Goal: Information Seeking & Learning: Find specific page/section

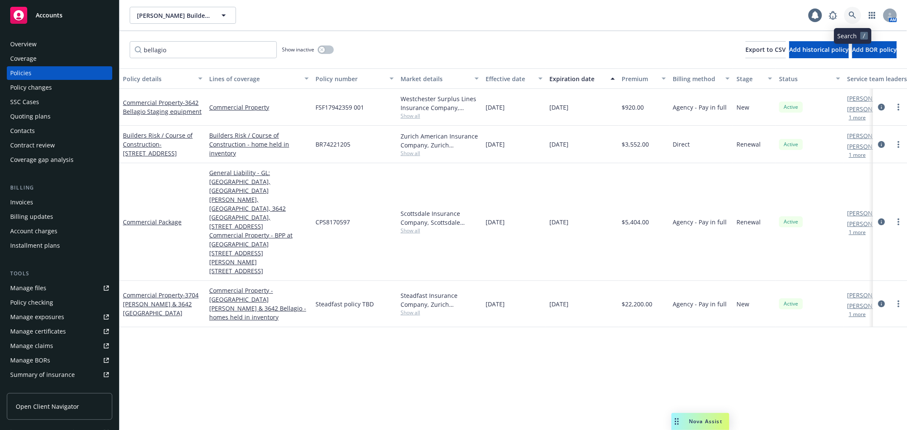
click at [849, 13] on icon at bounding box center [853, 15] width 8 height 8
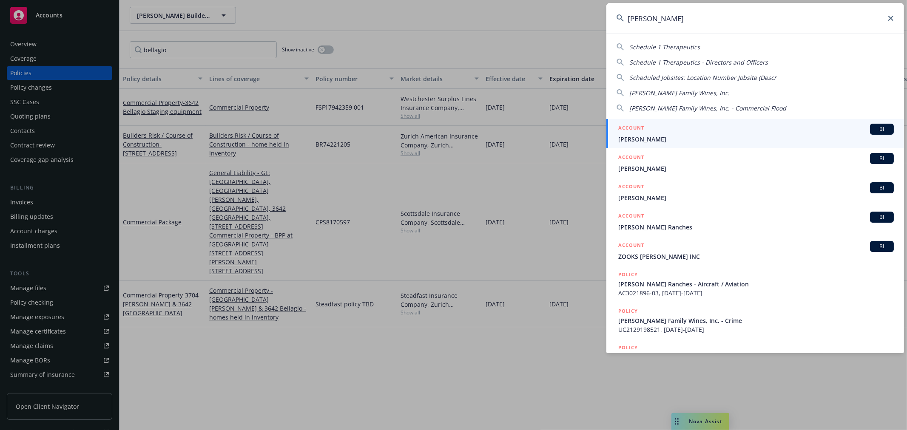
type input "[PERSON_NAME]"
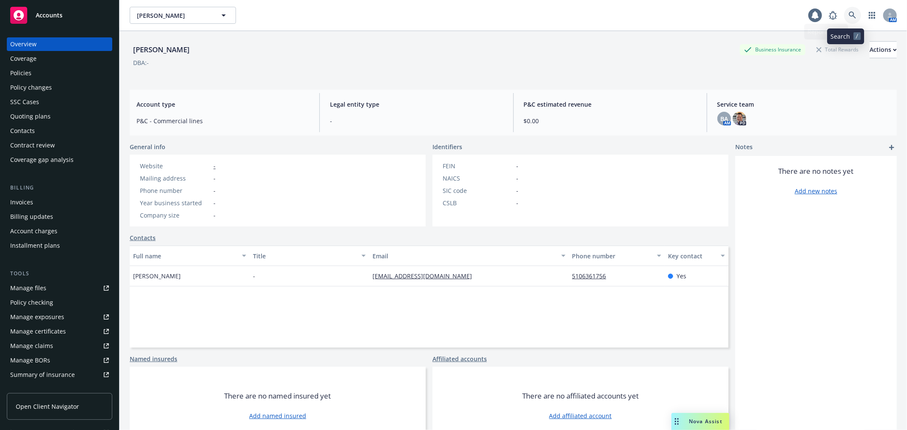
click at [844, 19] on link at bounding box center [852, 15] width 17 height 17
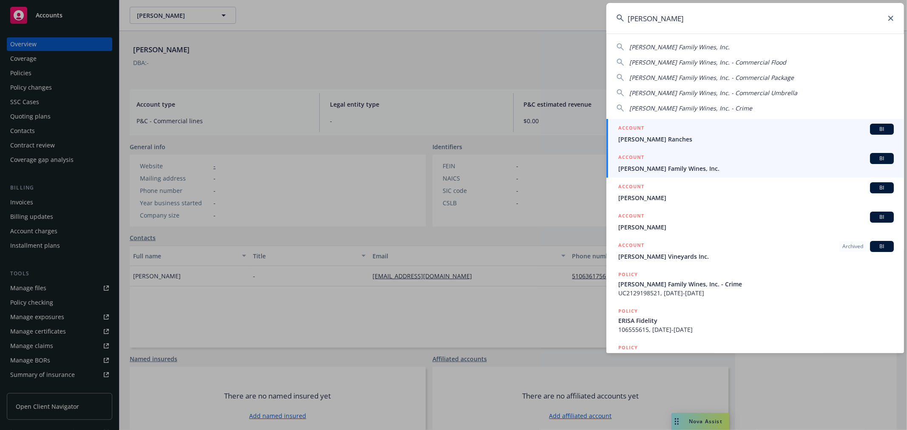
type input "[PERSON_NAME]"
click at [668, 174] on link "ACCOUNT BI [PERSON_NAME] Family Wines, Inc." at bounding box center [755, 162] width 298 height 29
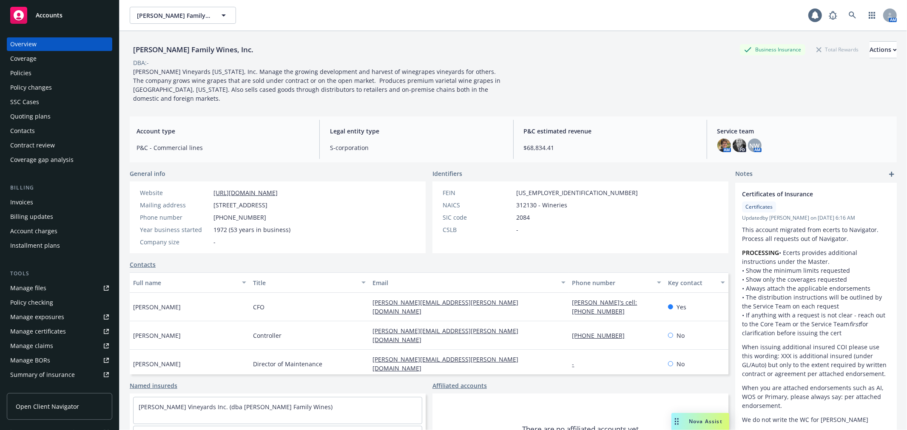
click at [51, 95] on div "SSC Cases" at bounding box center [59, 102] width 99 height 14
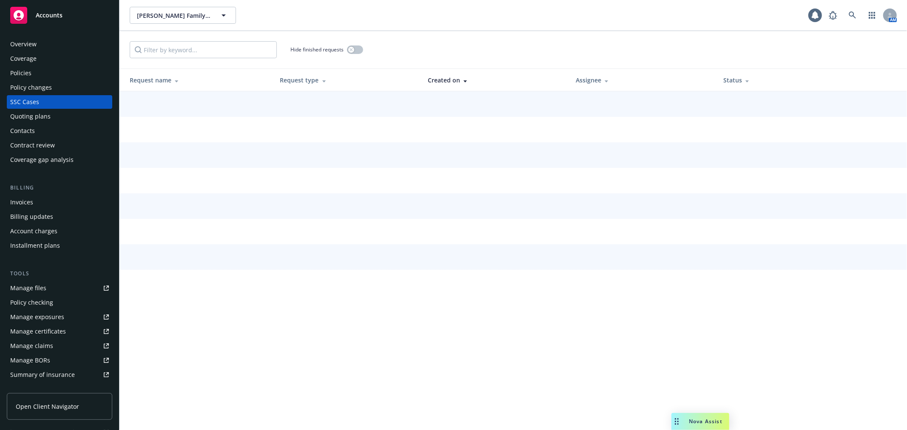
click at [52, 88] on div "Policy changes" at bounding box center [59, 88] width 99 height 14
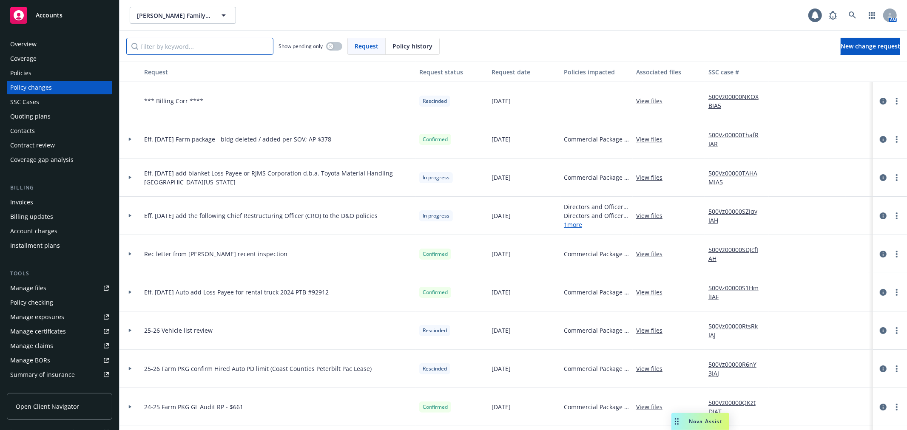
click at [172, 45] on input "Filter by keyword..." at bounding box center [199, 46] width 147 height 17
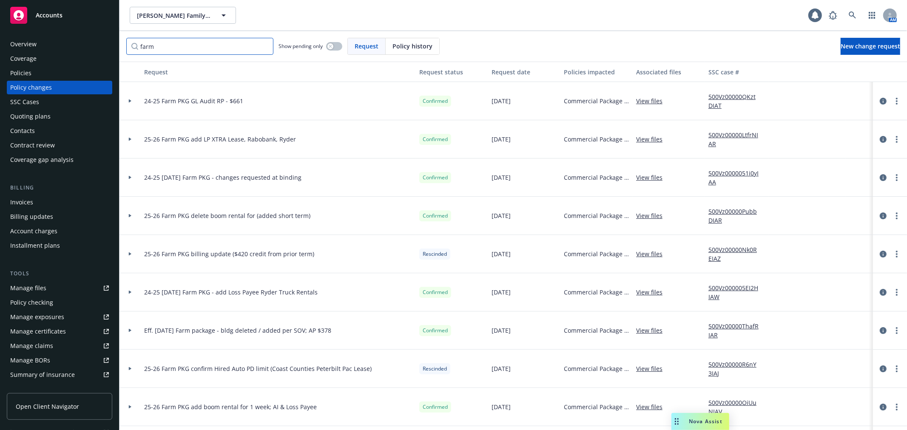
type input "farm"
click at [855, 16] on icon at bounding box center [852, 14] width 7 height 7
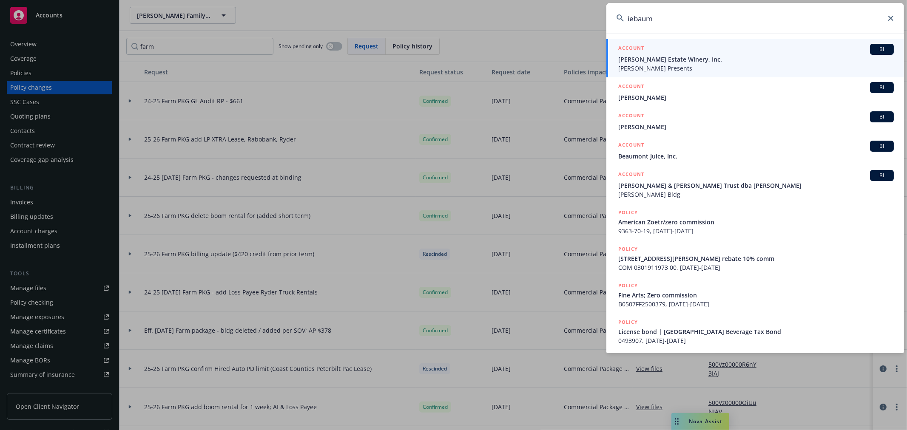
type input "iebaum"
click at [698, 54] on div "ACCOUNT BI" at bounding box center [756, 49] width 276 height 11
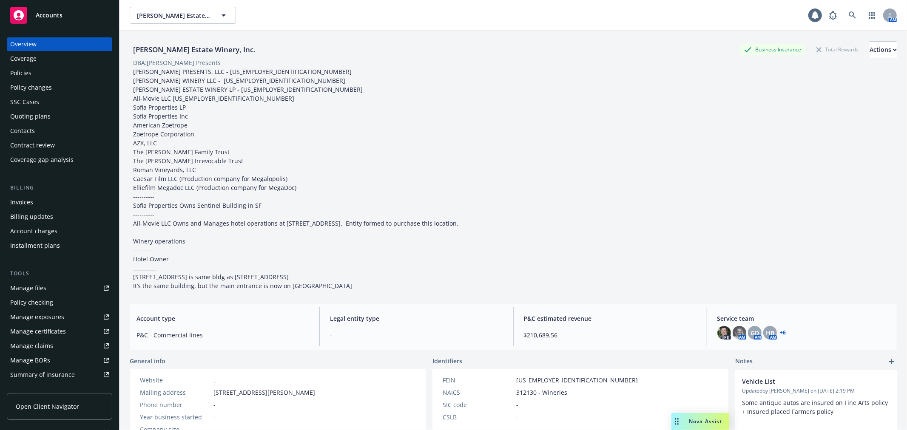
click at [72, 77] on div "Policies" at bounding box center [59, 73] width 99 height 14
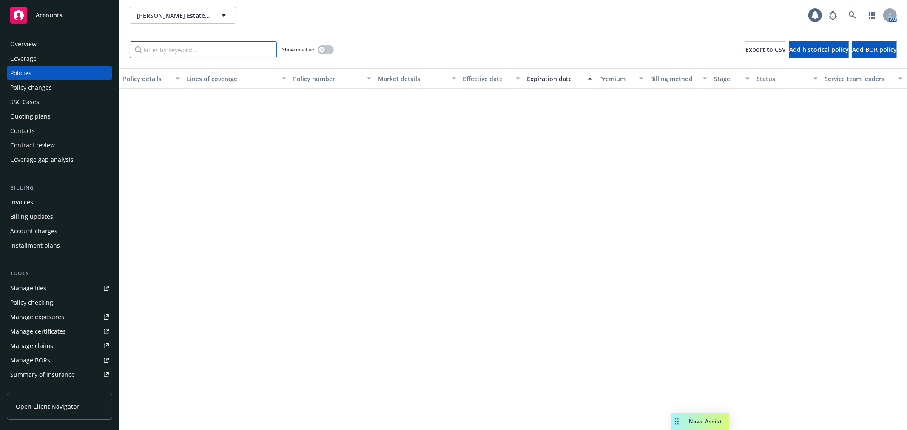
click at [179, 53] on input "Filter by keyword..." at bounding box center [203, 49] width 147 height 17
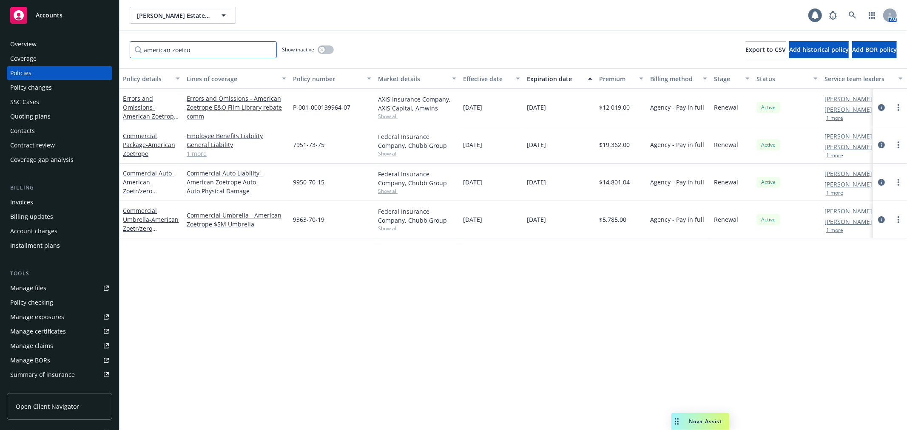
type input "american zoetro"
click at [851, 12] on icon at bounding box center [852, 14] width 7 height 7
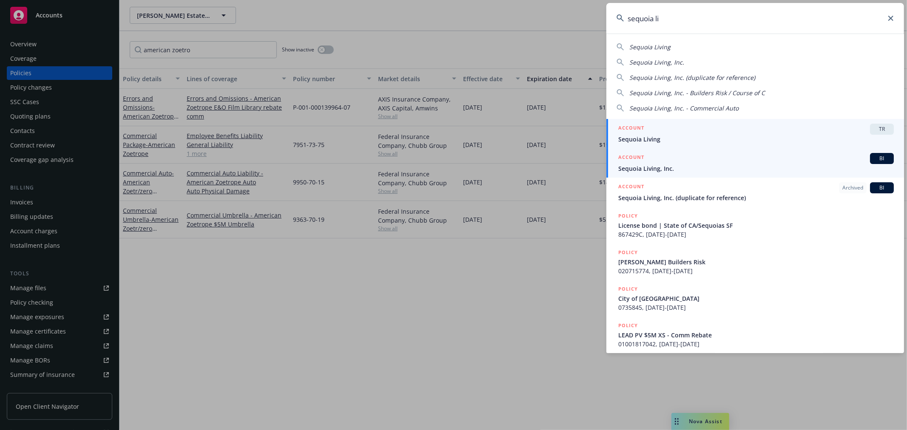
type input "sequoia li"
click at [733, 162] on div "ACCOUNT BI" at bounding box center [756, 158] width 276 height 11
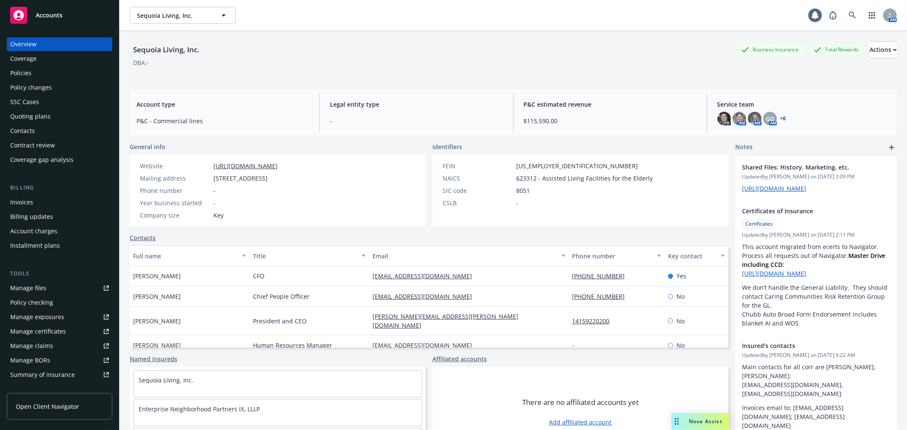
click at [60, 87] on div "Policy changes" at bounding box center [59, 88] width 99 height 14
